Goal: Transaction & Acquisition: Purchase product/service

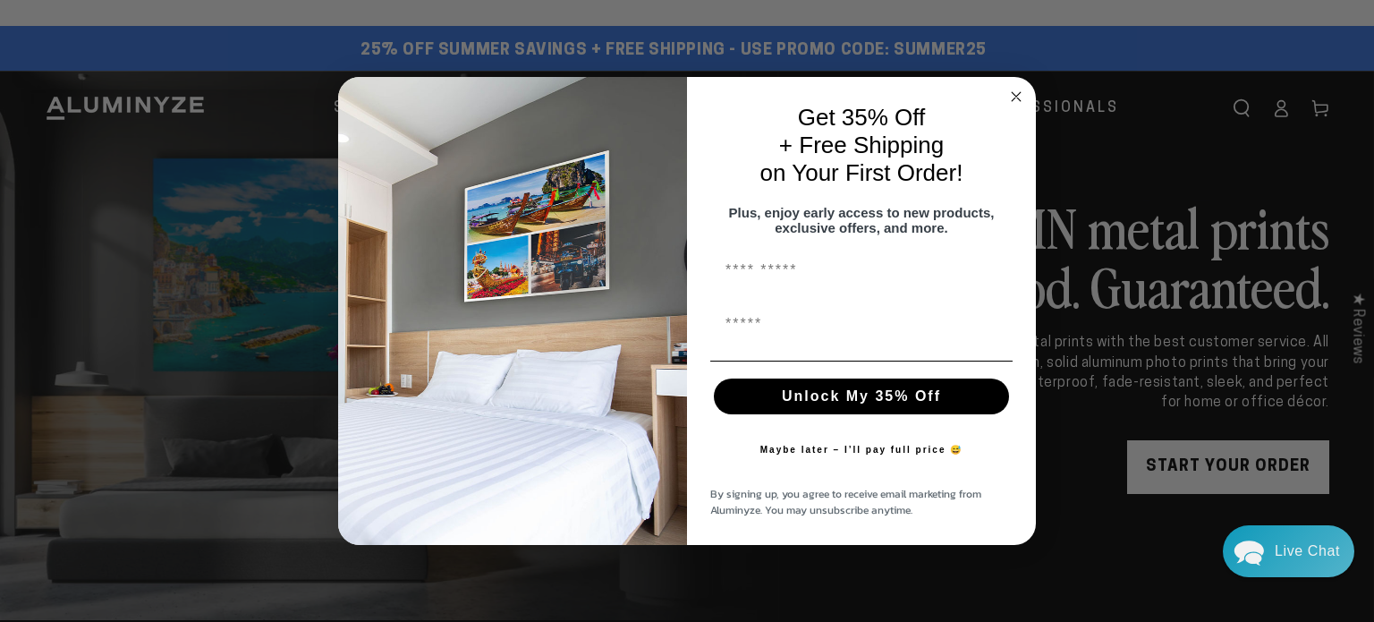
click at [1023, 86] on circle "Close dialog" at bounding box center [1017, 96] width 21 height 21
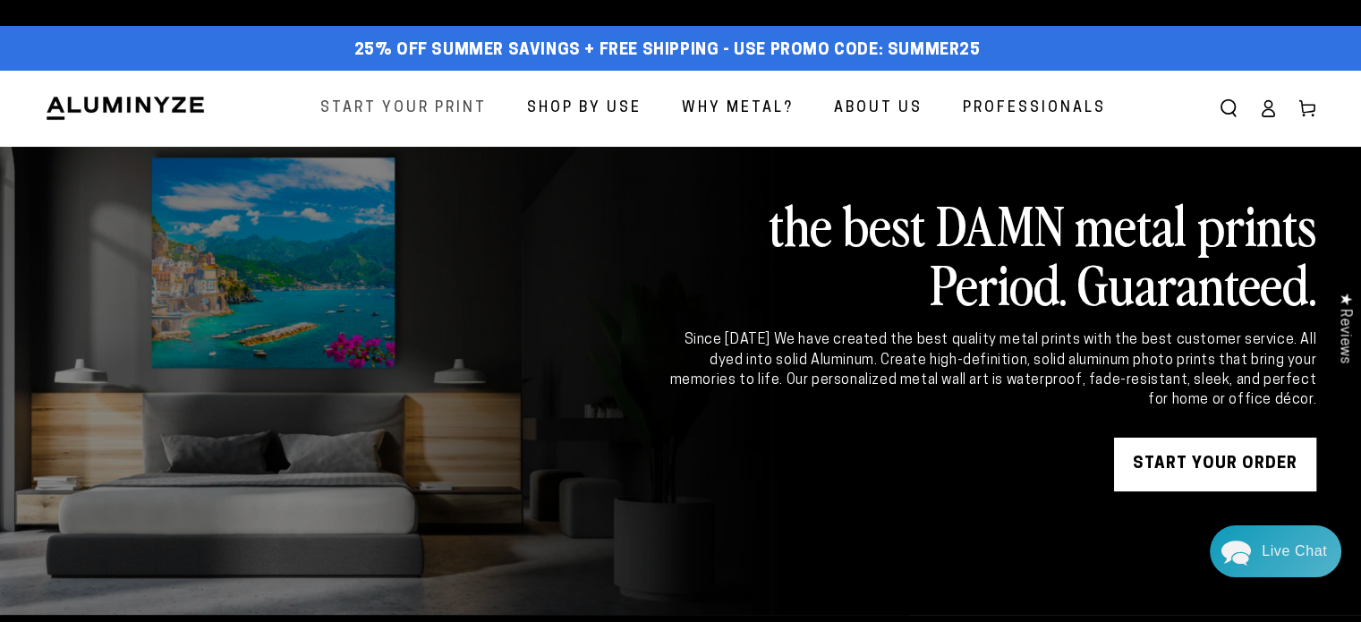
click at [444, 108] on span "Start Your Print" at bounding box center [403, 109] width 166 height 26
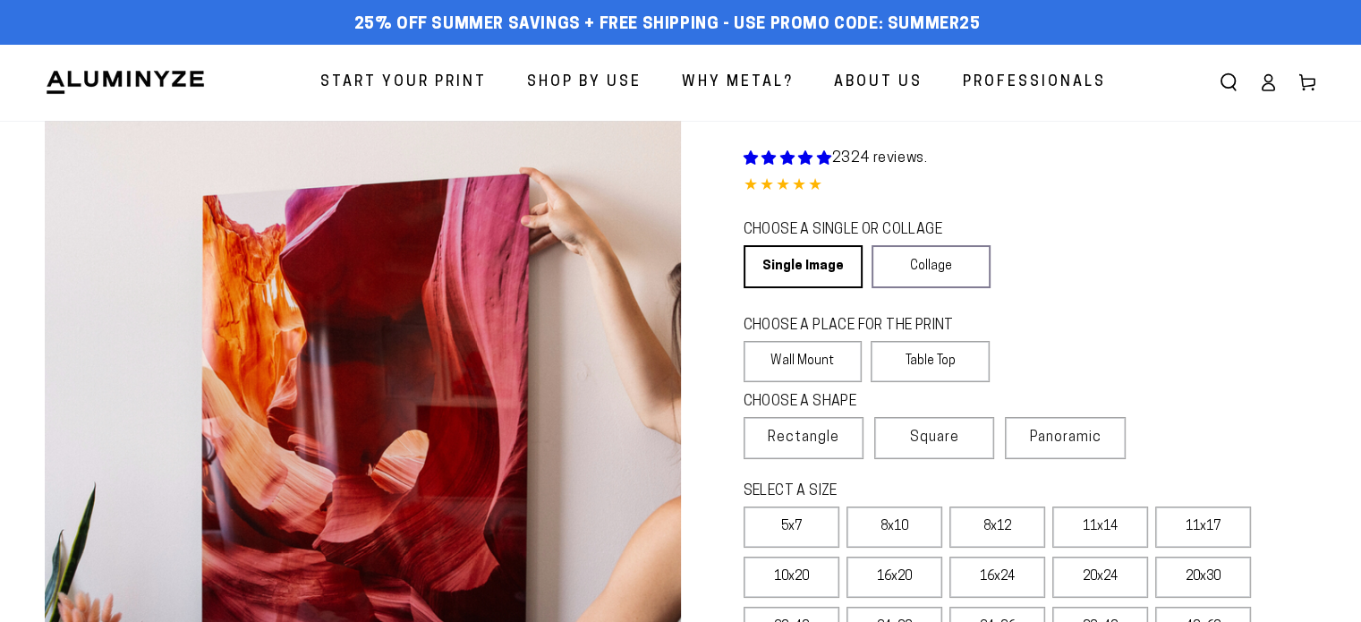
select select "**********"
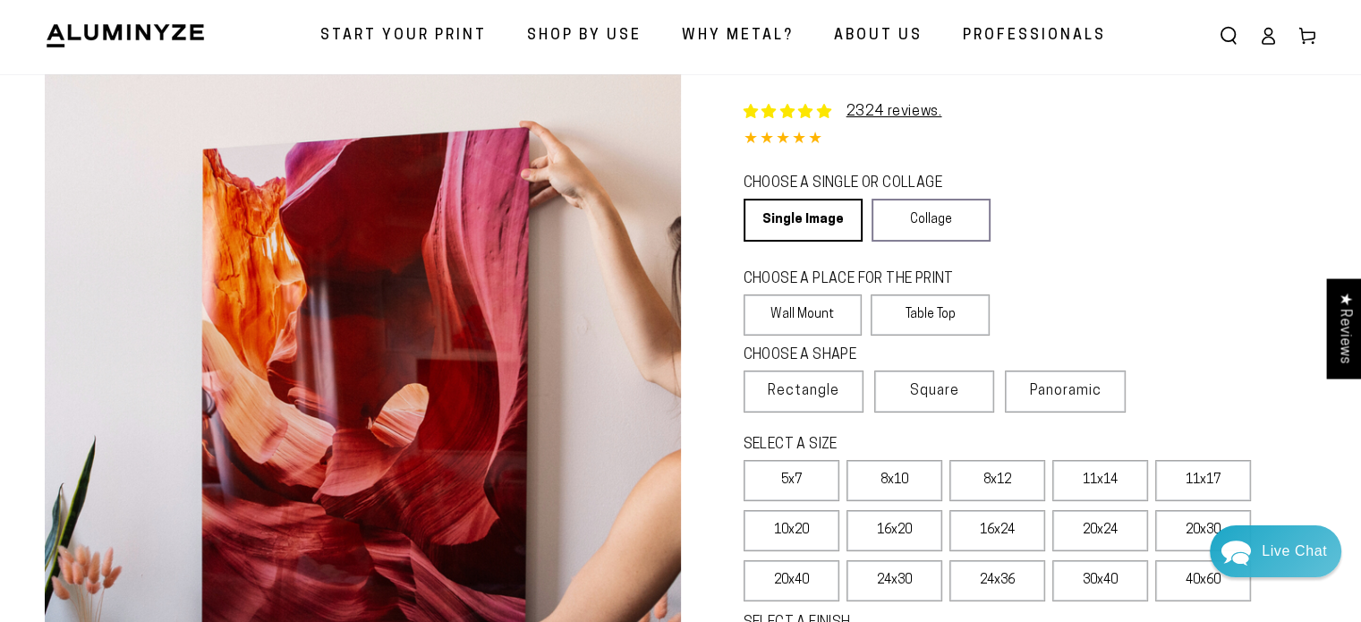
scroll to position [89, 0]
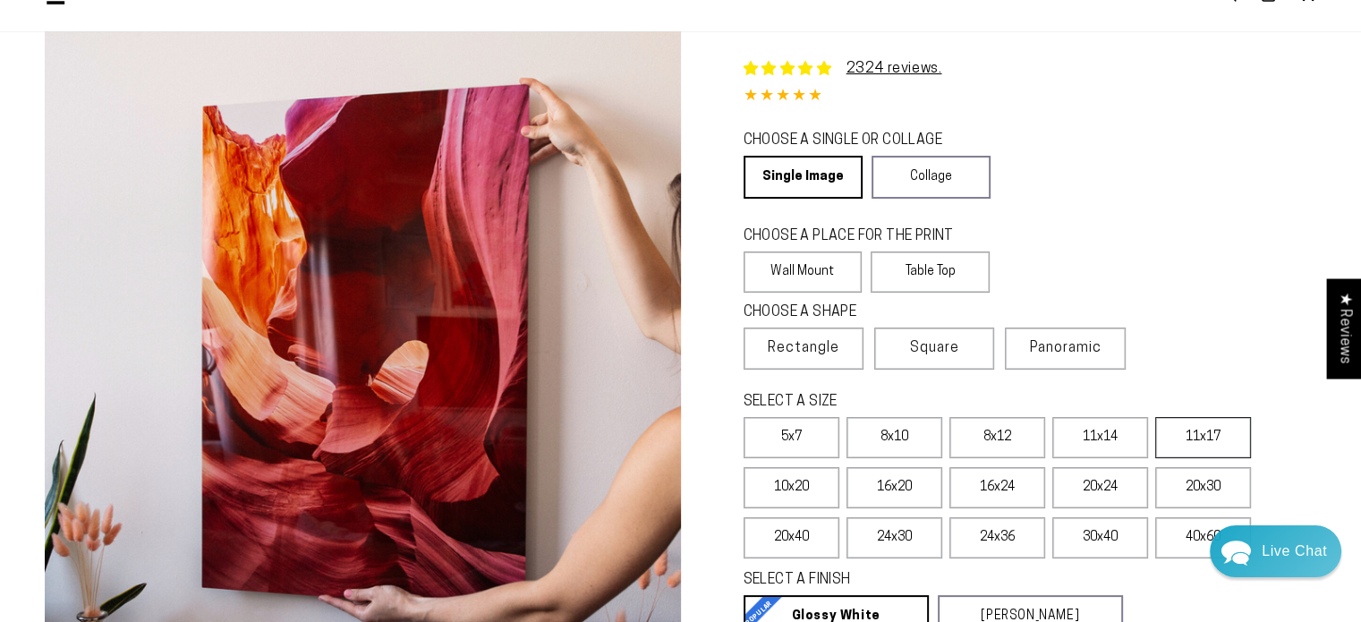
click at [1188, 437] on label "11x17" at bounding box center [1203, 437] width 96 height 41
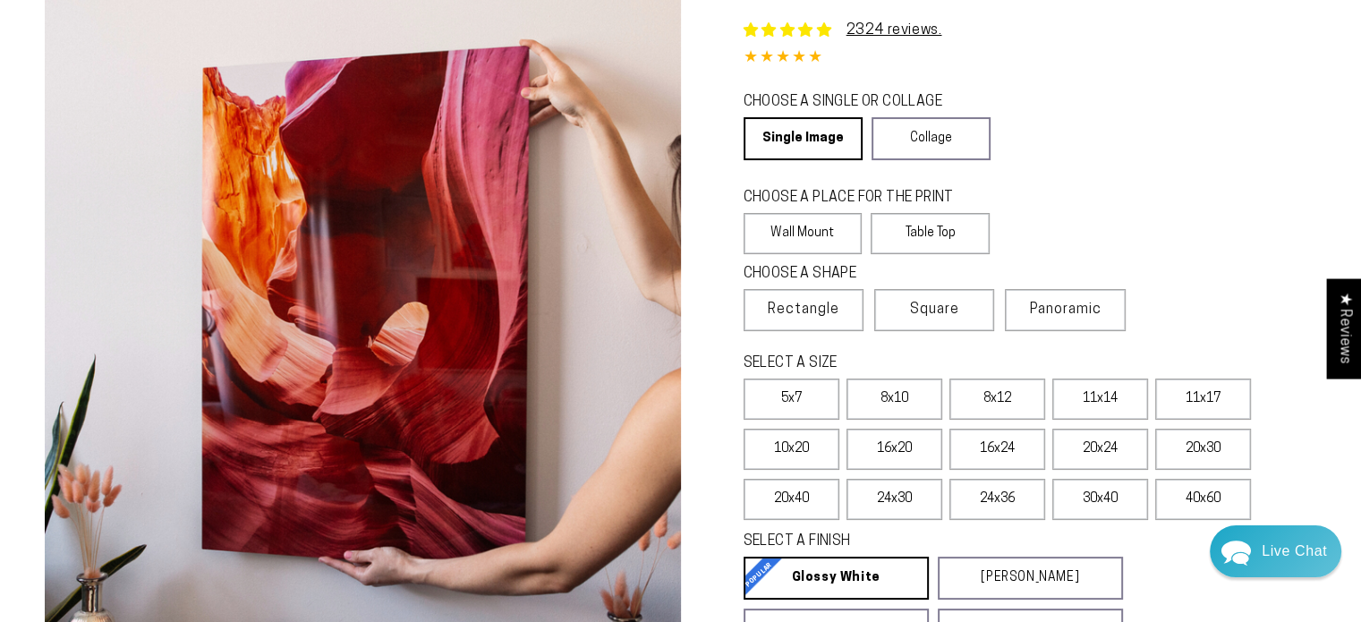
scroll to position [89, 0]
